Goal: Register for event/course

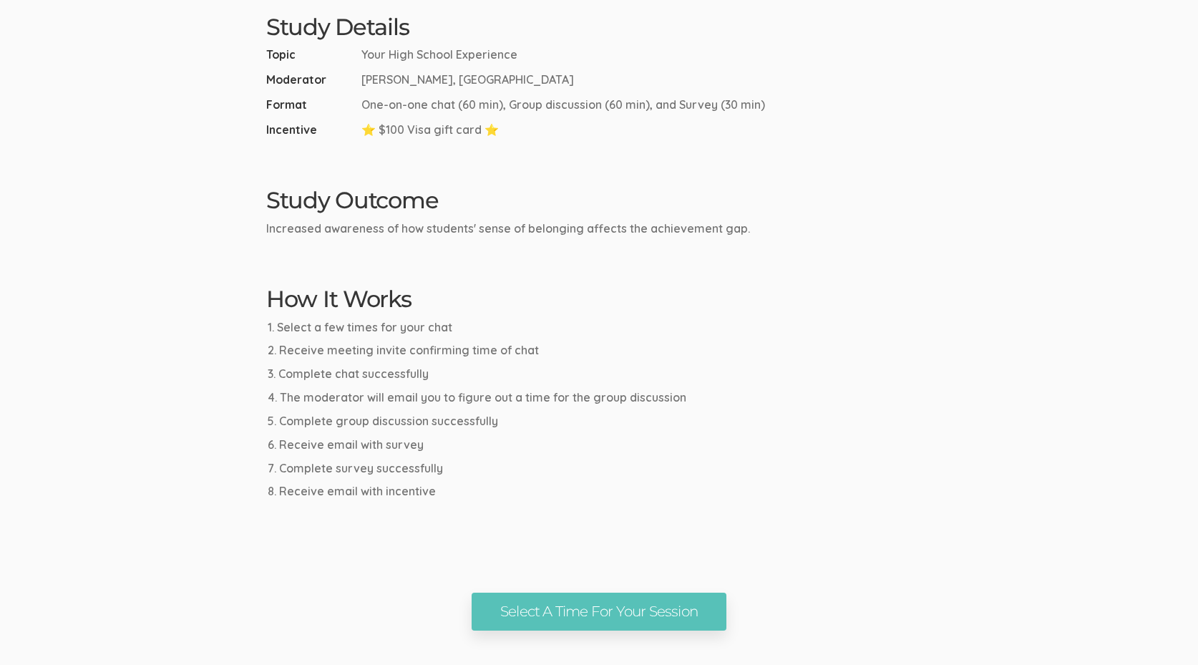
scroll to position [527, 0]
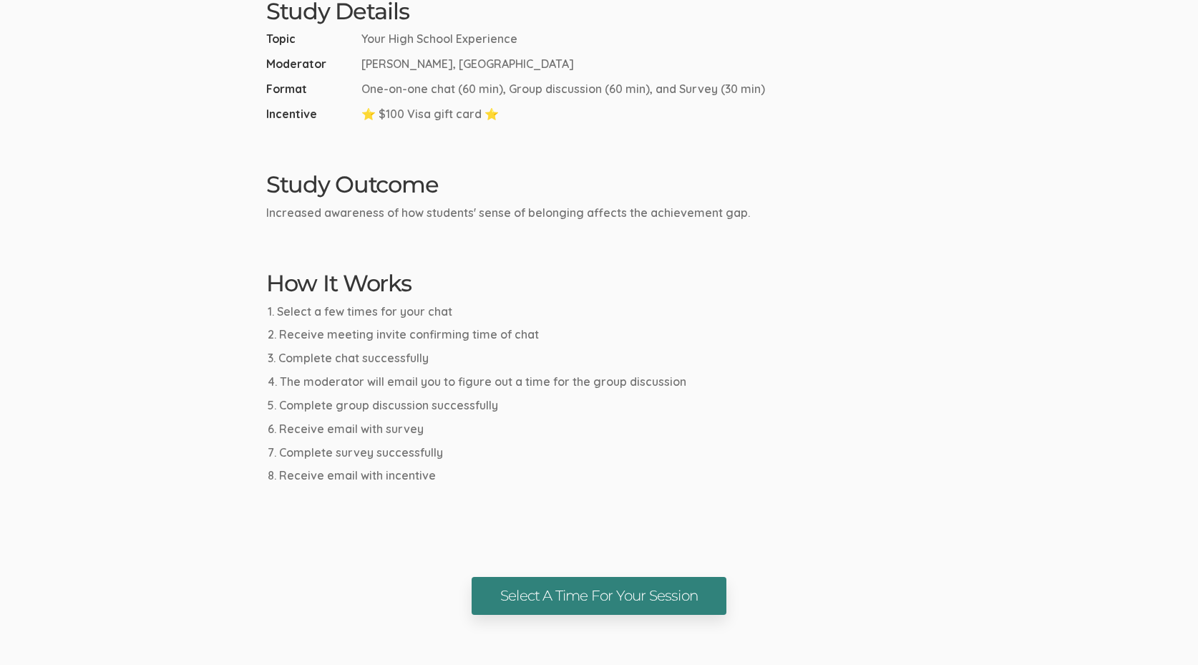
click at [559, 593] on link "Select A Time For Your Session" at bounding box center [599, 596] width 255 height 38
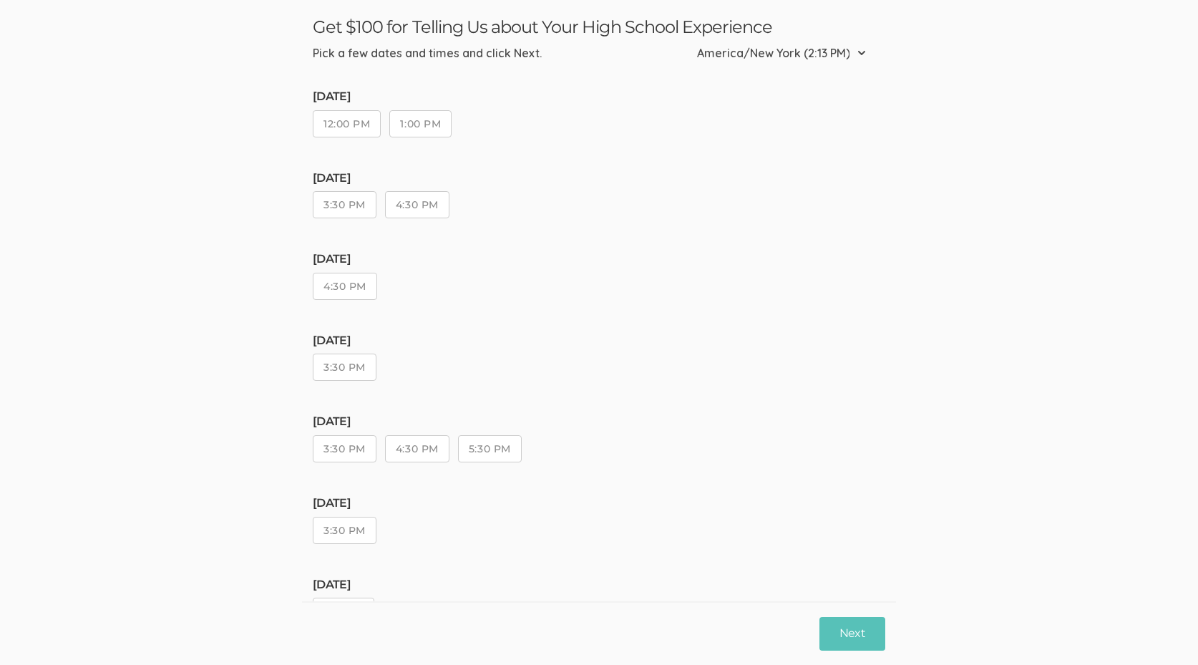
scroll to position [67, 0]
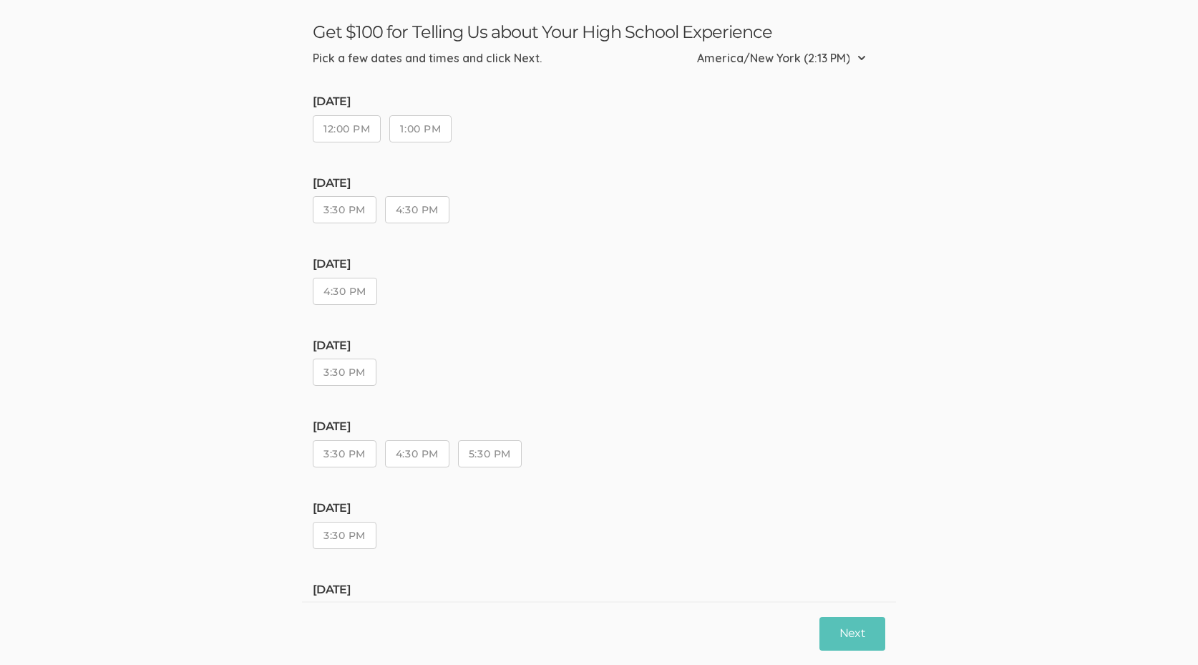
click at [405, 125] on button "1:00 PM" at bounding box center [420, 128] width 62 height 27
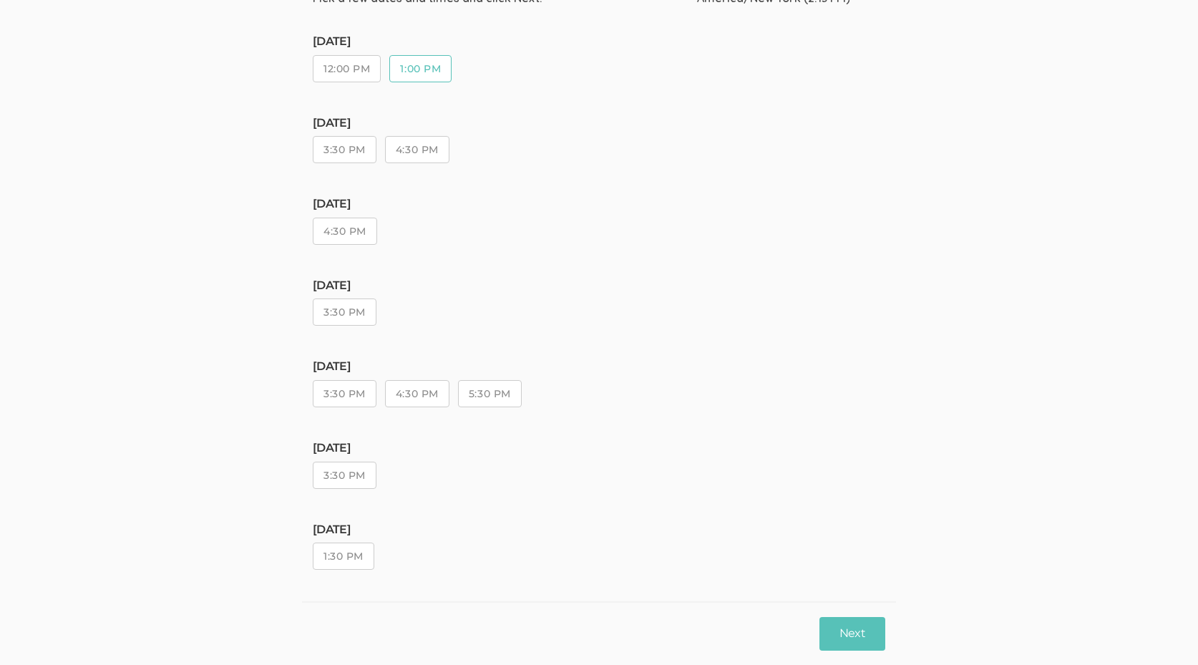
scroll to position [126, 0]
click at [854, 631] on button "Next" at bounding box center [852, 634] width 66 height 34
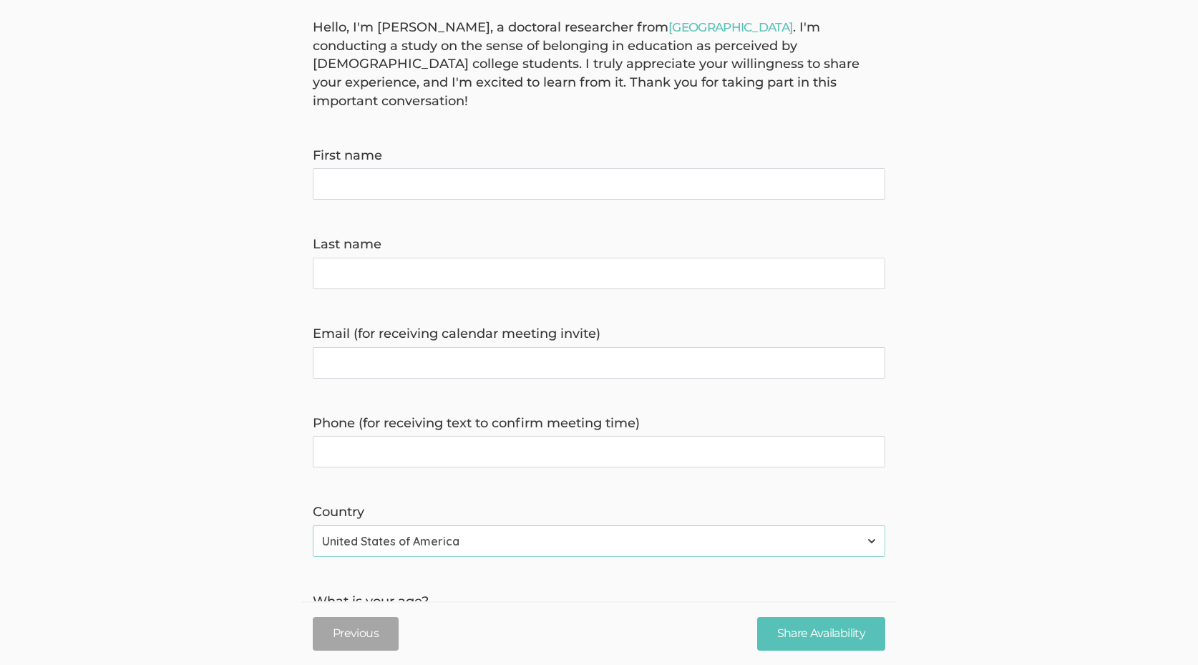
scroll to position [0, 0]
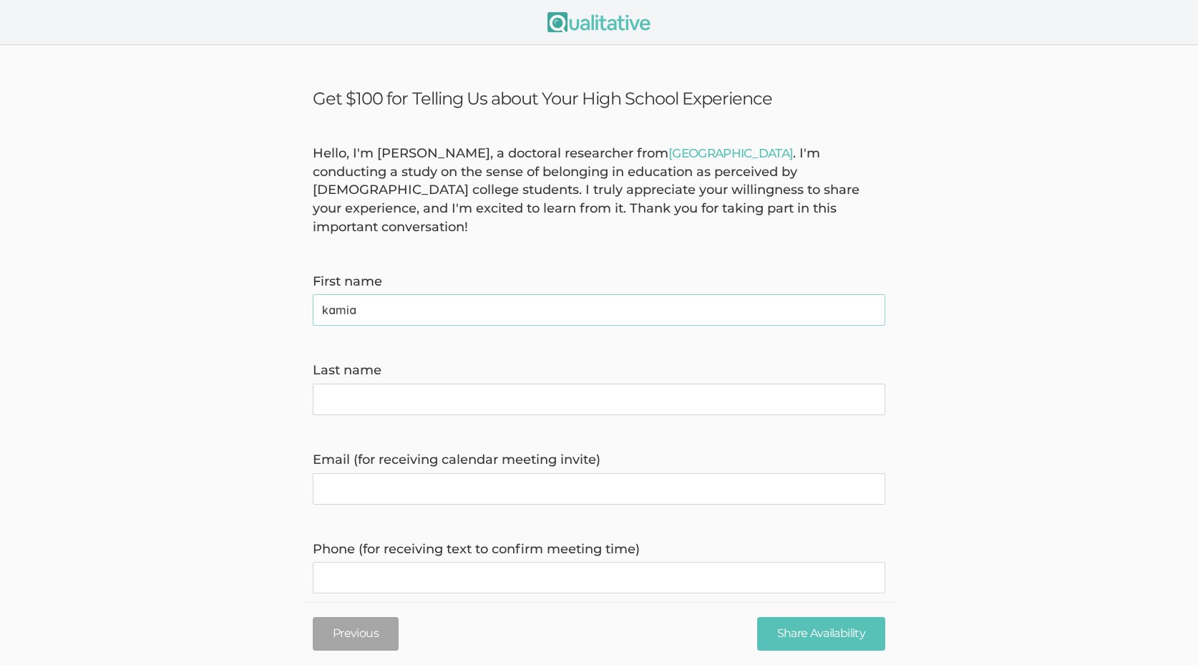
type name "kamia"
type name "wilson"
type invite\) "divadakamiaw@gmail.com"
click at [621, 574] on form "Hello, I'm Kreg Goad, a doctoral researcher from Liberty University . I'm condu…" at bounding box center [599, 632] width 1198 height 975
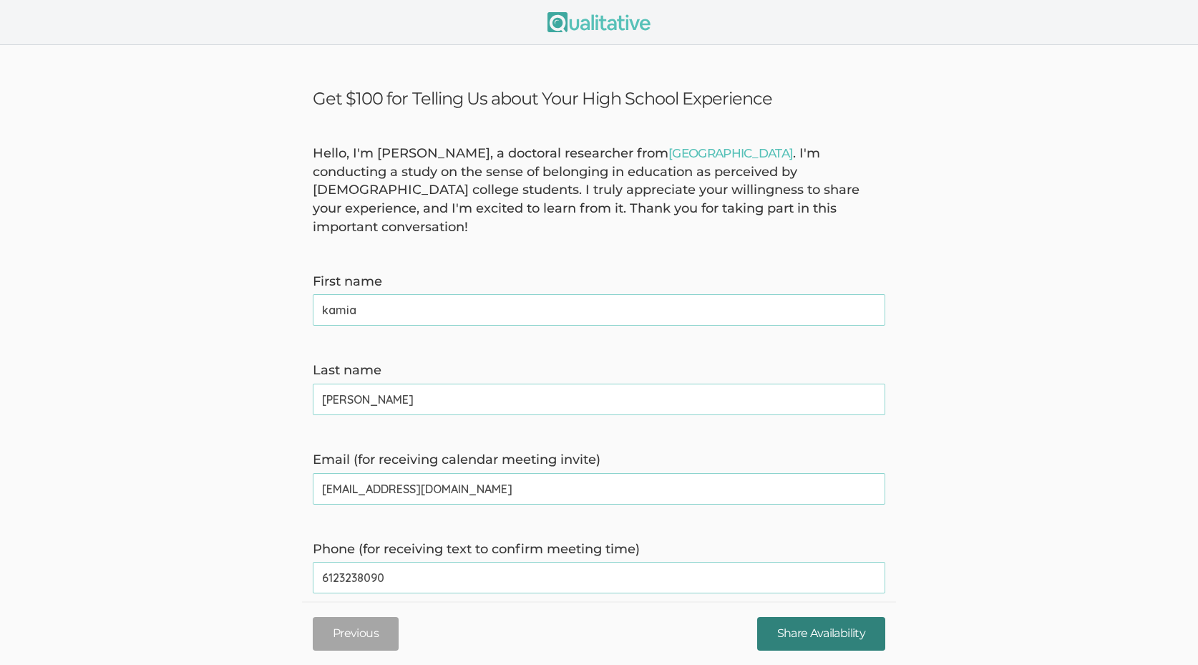
type time\) "6123238090"
click at [851, 633] on input "Share Availability" at bounding box center [821, 634] width 128 height 34
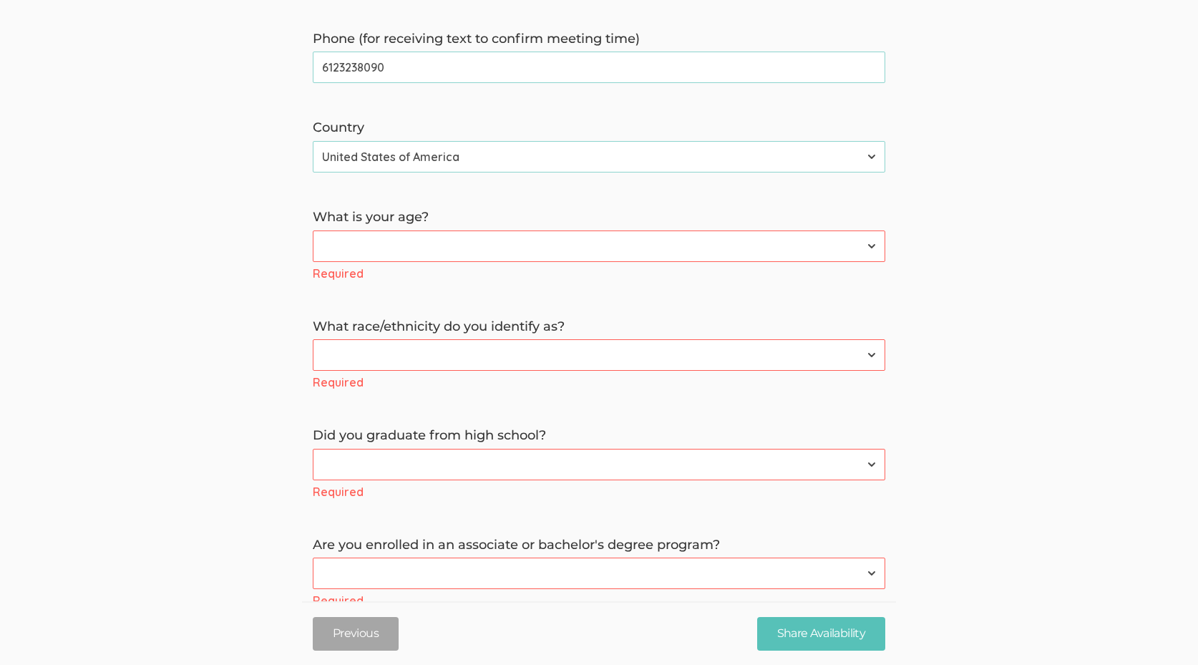
scroll to position [517, 0]
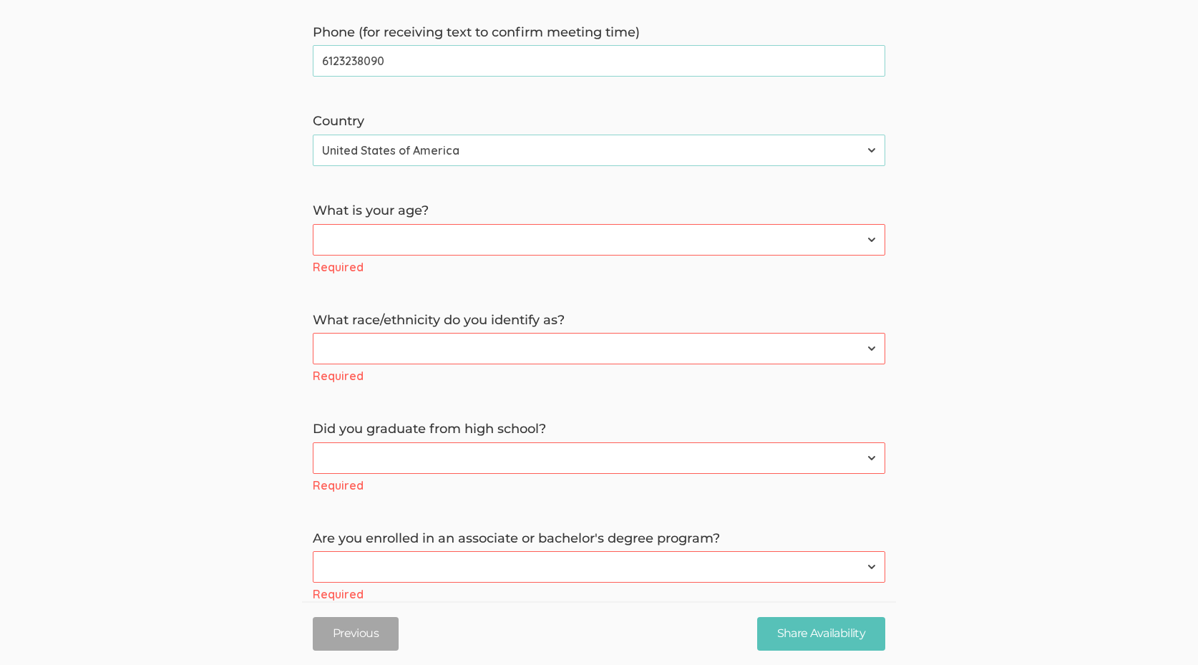
select select "1"
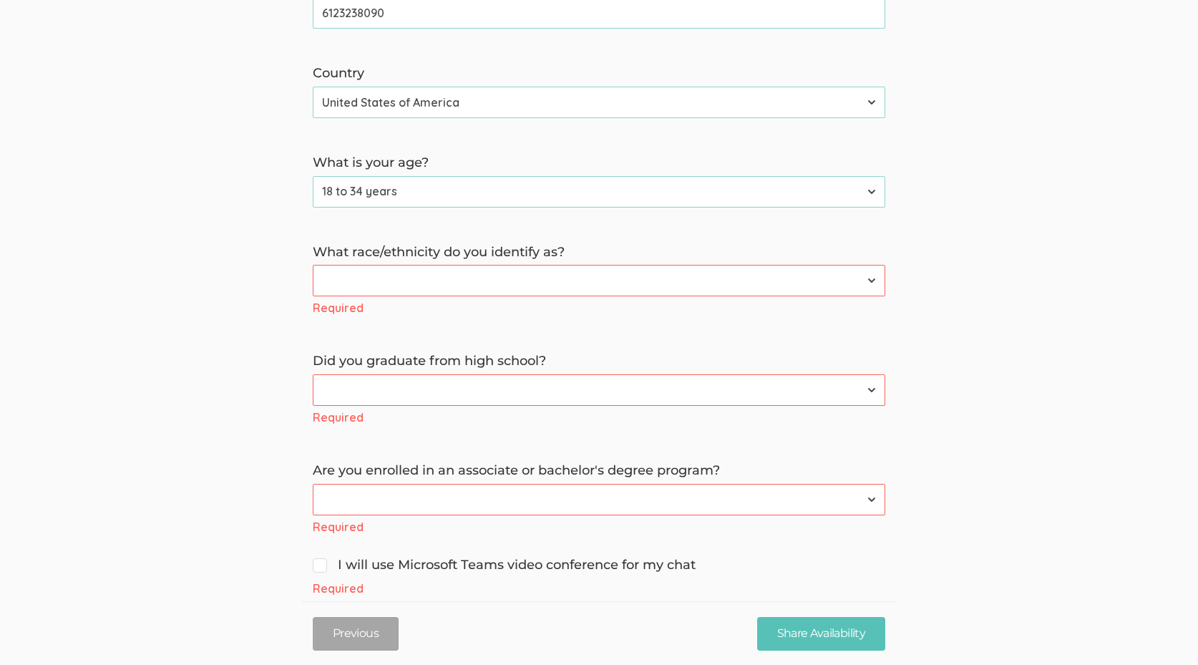
scroll to position [571, 0]
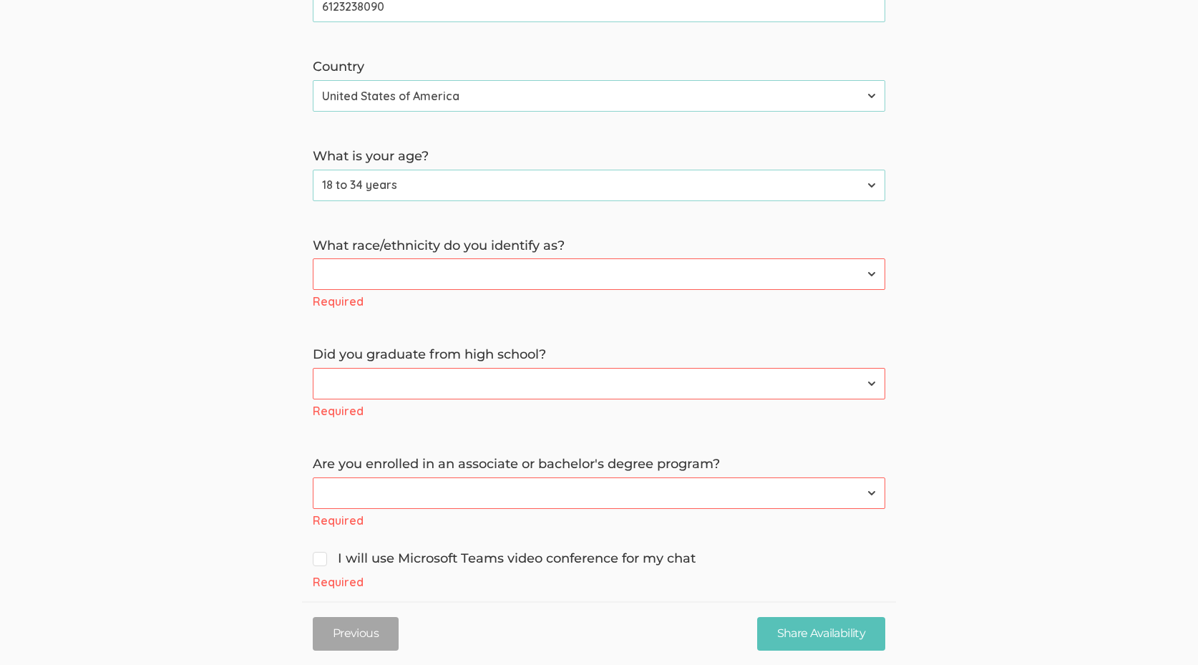
select select "2"
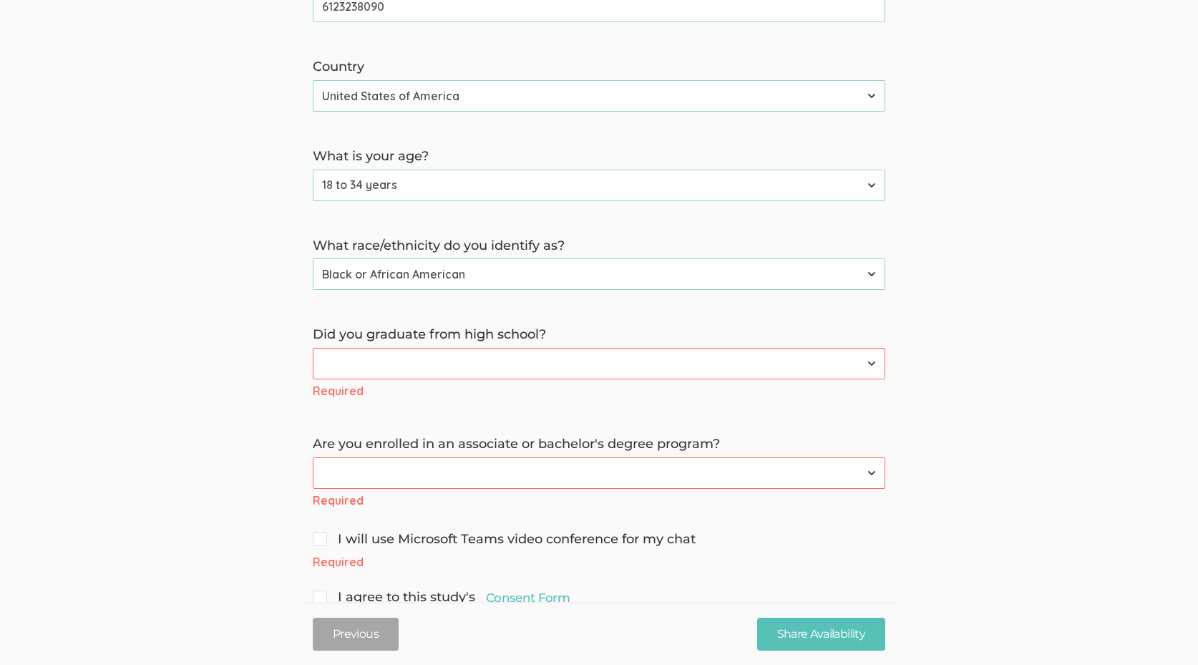
select select "0"
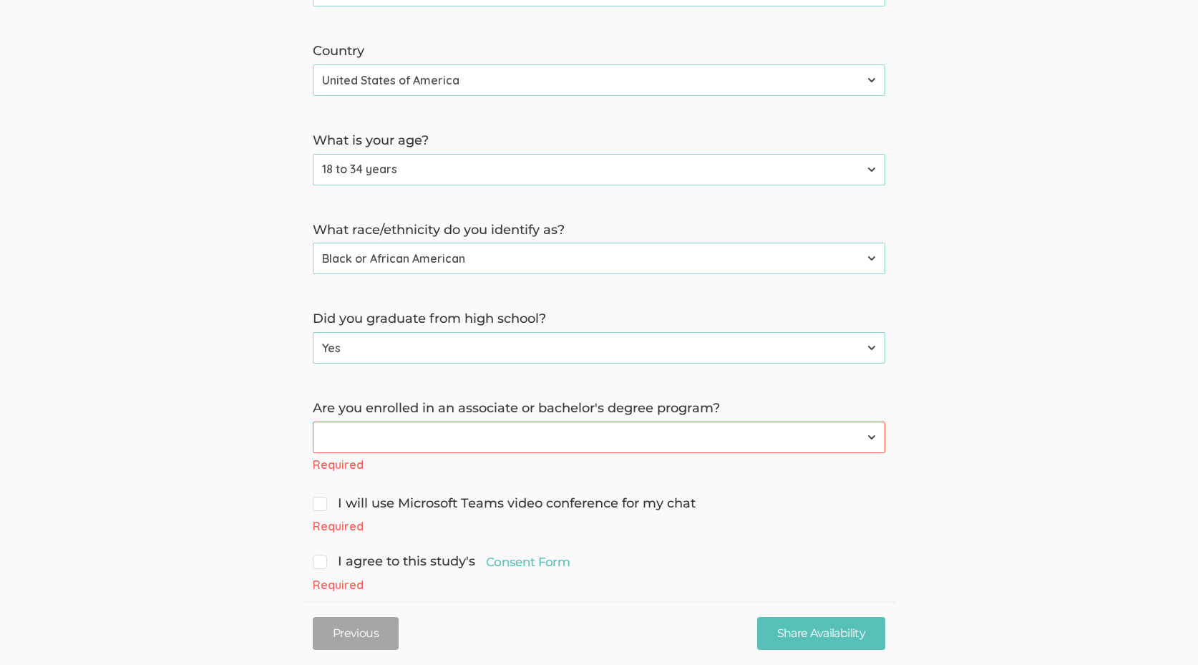
scroll to position [585, 0]
select select "0"
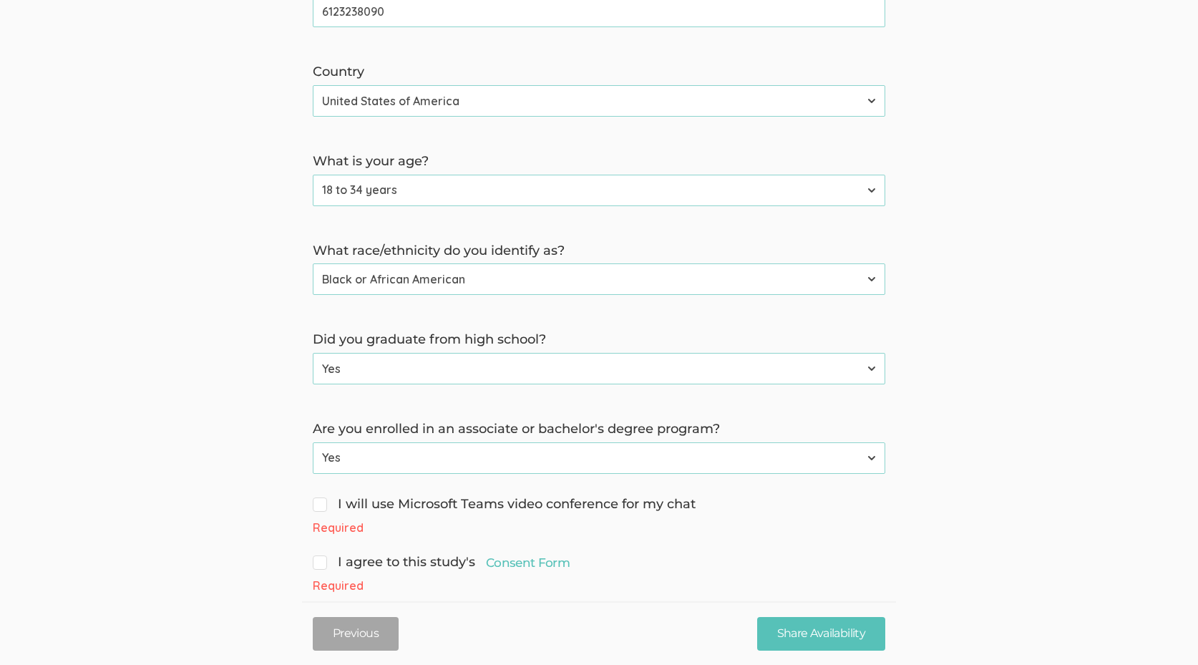
click at [602, 495] on span "I will use Microsoft Teams video conference for my chat" at bounding box center [504, 504] width 383 height 19
click at [322, 498] on input "I will use Microsoft Teams video conference for my chat" at bounding box center [317, 502] width 9 height 9
checkbox input "true"
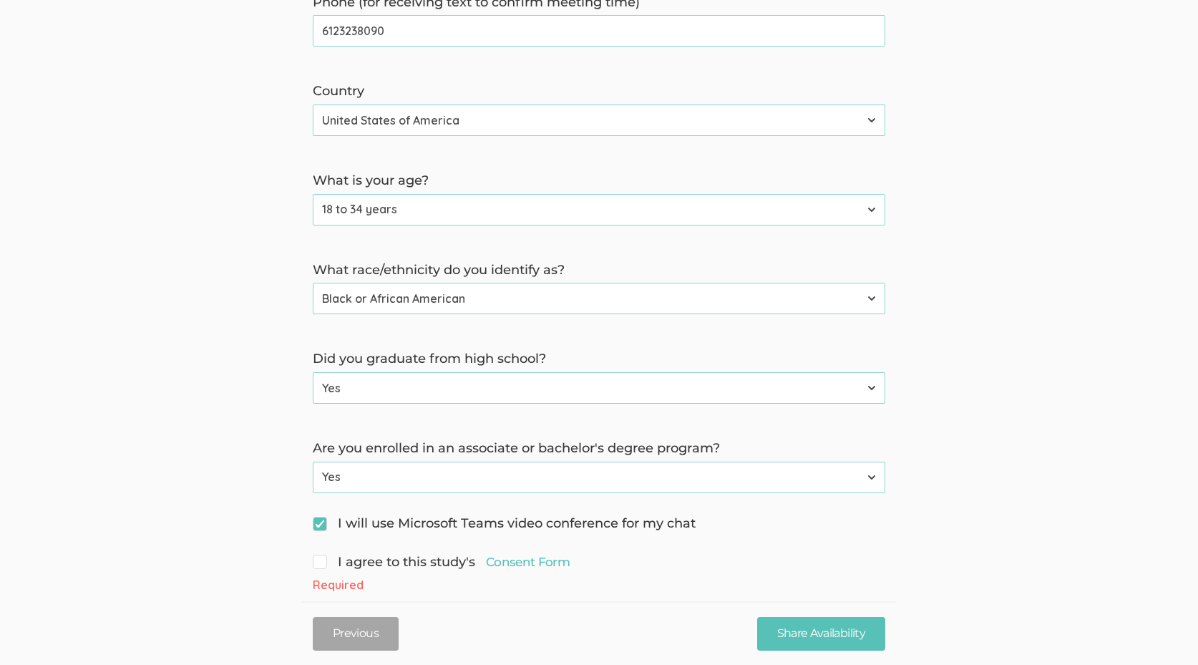
click at [416, 553] on span "I agree to this study's Consent Form" at bounding box center [441, 562] width 257 height 19
click at [322, 556] on input "I agree to this study's Consent Form" at bounding box center [317, 560] width 9 height 9
checkbox input "true"
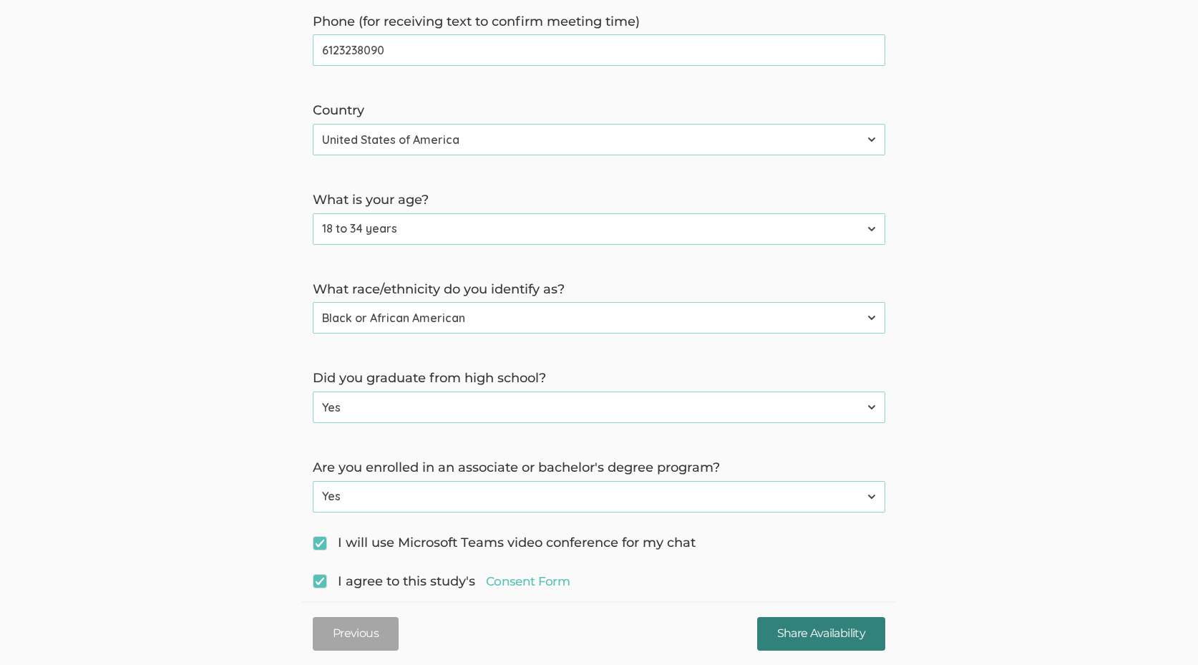
click at [783, 627] on input "Share Availability" at bounding box center [821, 634] width 128 height 34
